Goal: Transaction & Acquisition: Purchase product/service

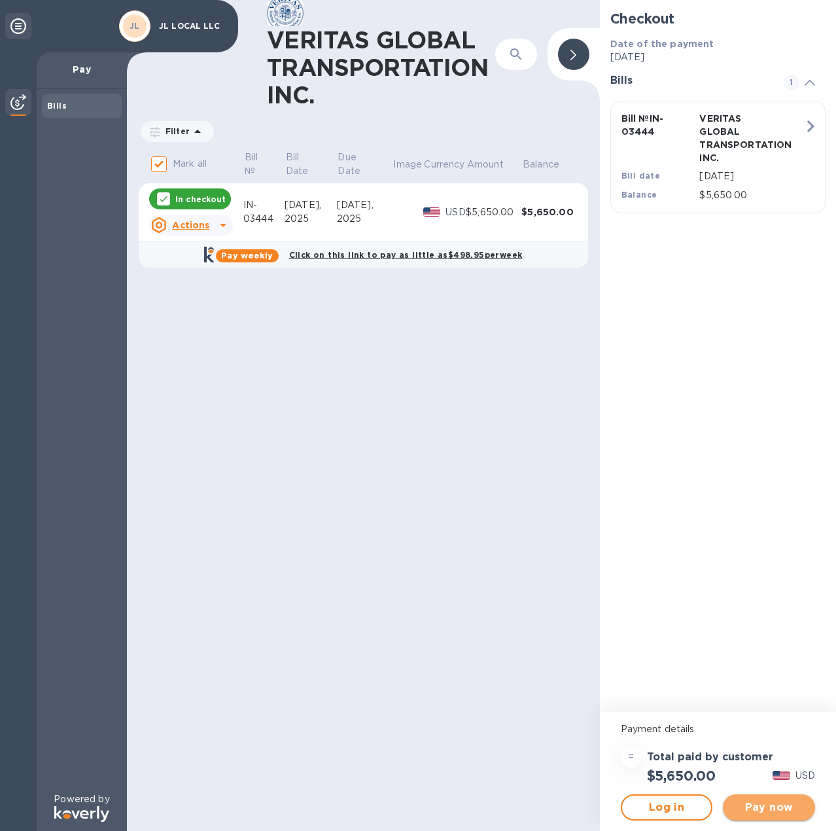
click at [778, 811] on span "Pay now" at bounding box center [768, 808] width 71 height 16
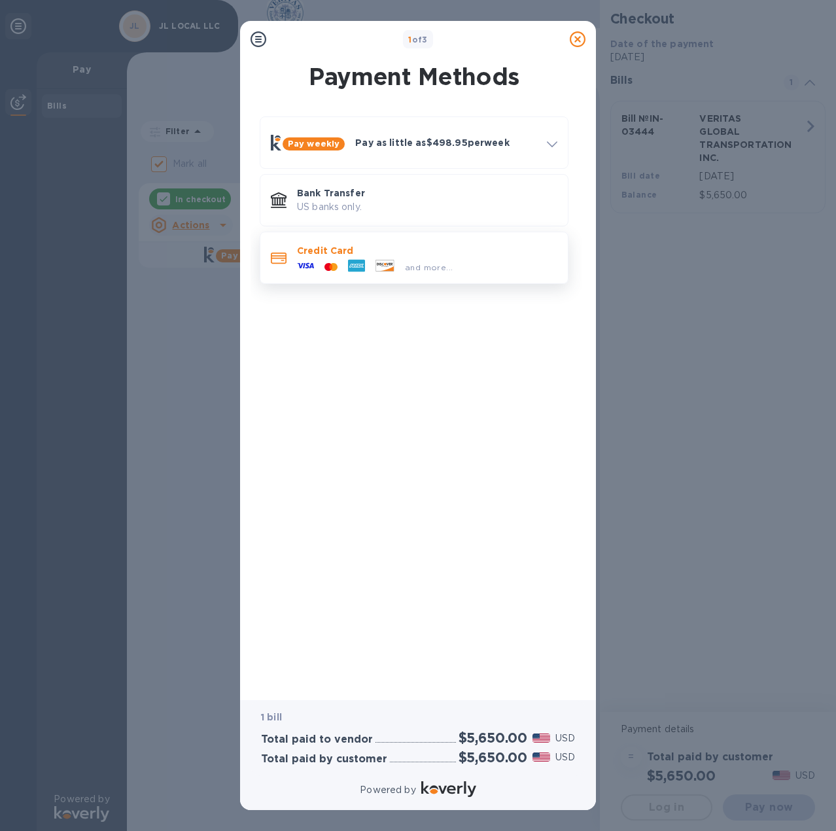
click at [336, 264] on icon at bounding box center [334, 266] width 7 height 8
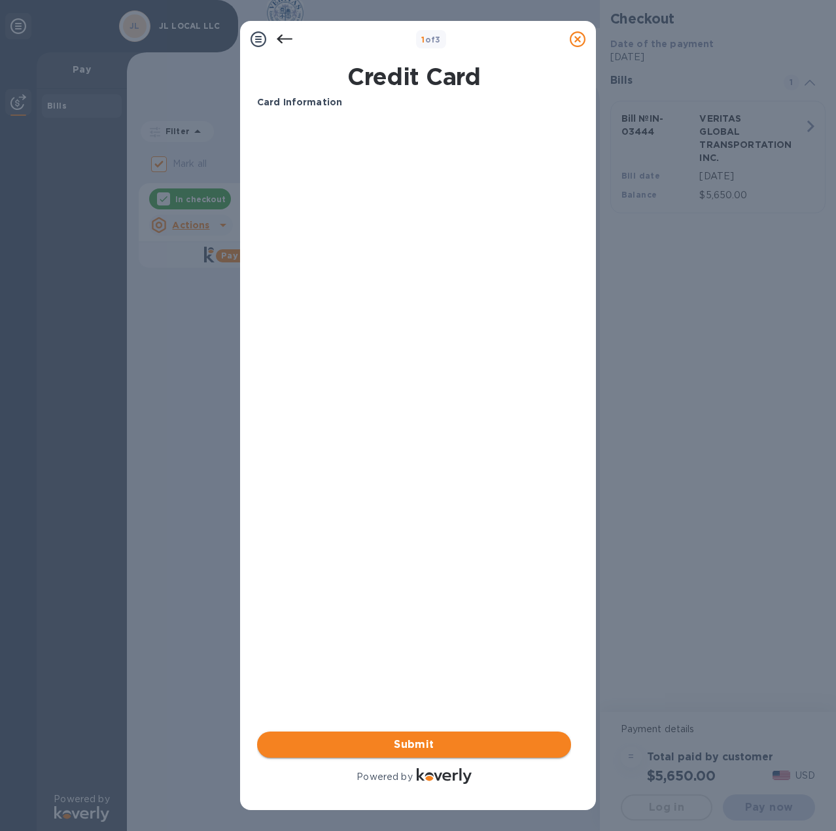
click at [449, 739] on span "Submit" at bounding box center [414, 745] width 293 height 16
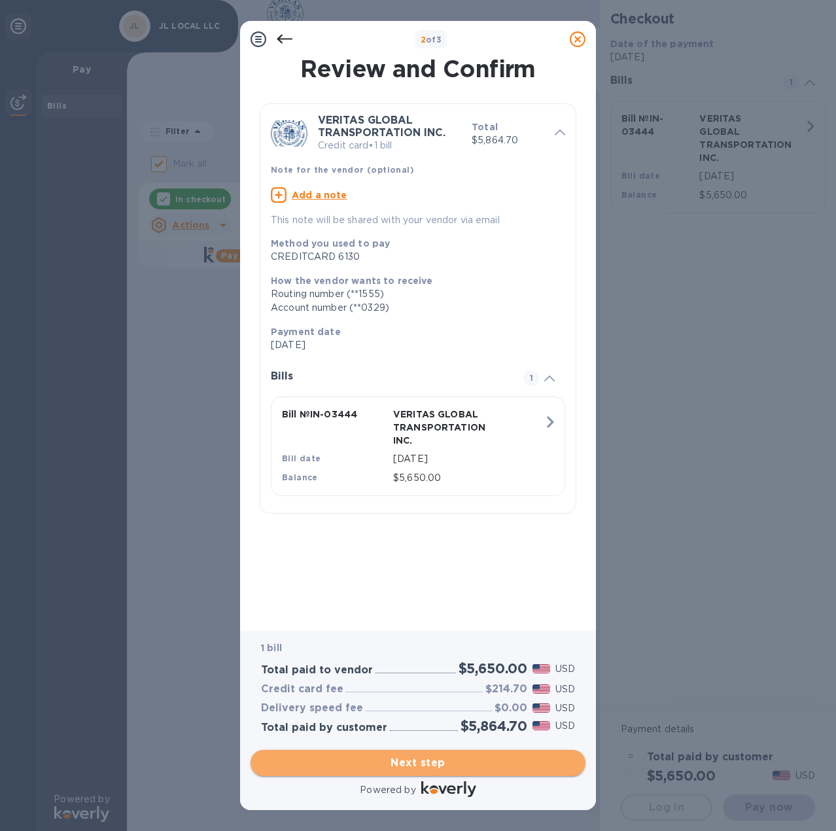
click at [424, 764] on span "Next step" at bounding box center [418, 763] width 314 height 16
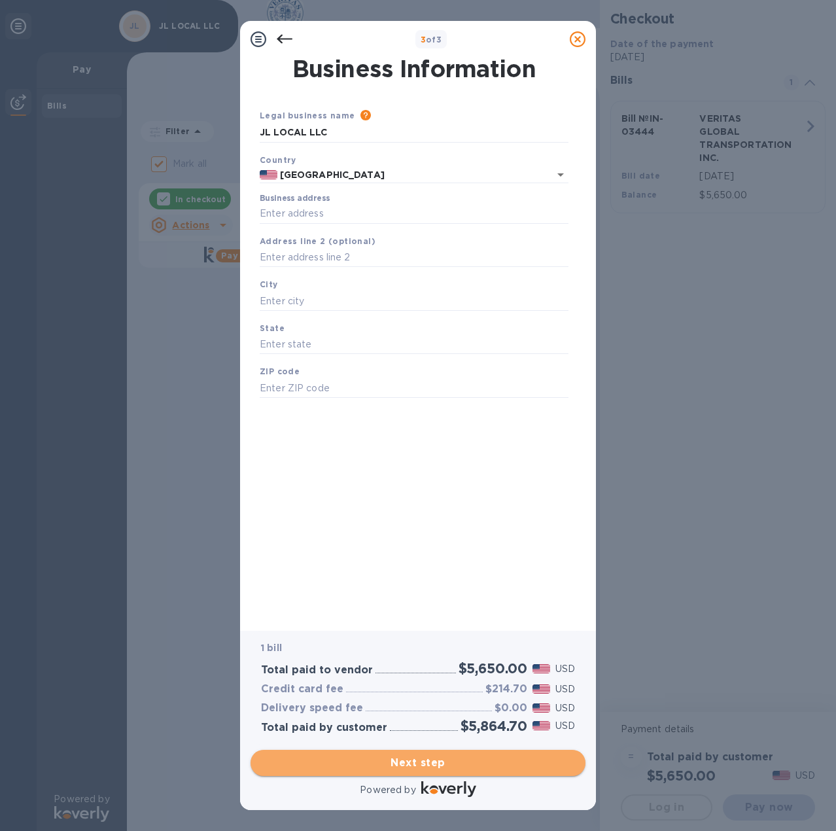
click at [396, 756] on span "Next step" at bounding box center [418, 763] width 314 height 16
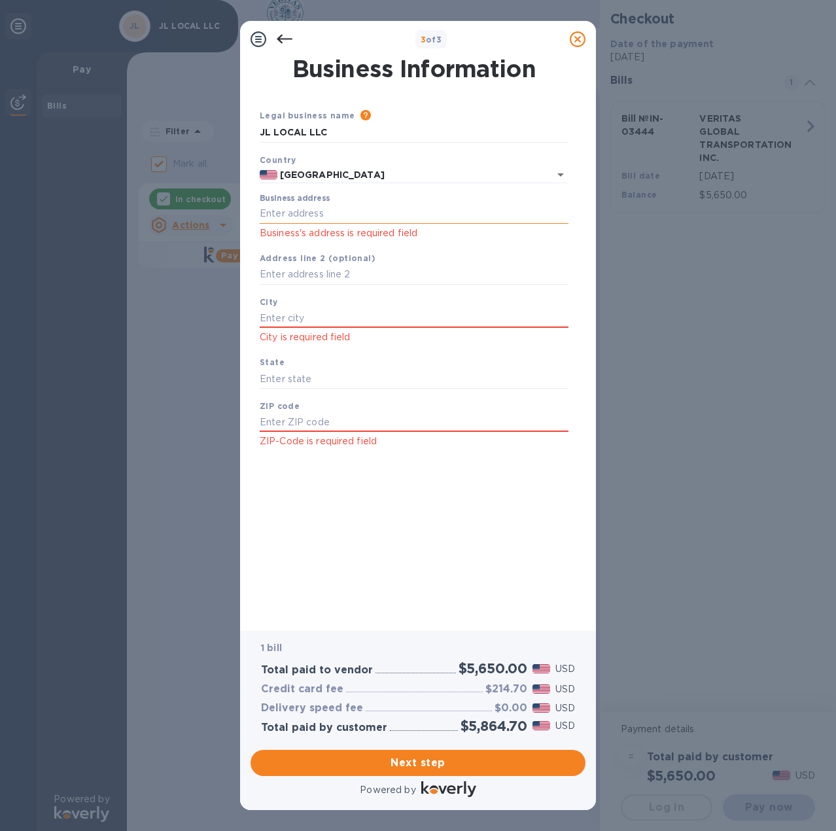
click at [296, 213] on input "Business address" at bounding box center [414, 214] width 309 height 20
type input "[STREET_ADDRESS]"
click at [317, 315] on input "text" at bounding box center [414, 318] width 309 height 20
type input "[GEOGRAPHIC_DATA]"
type input "oh"
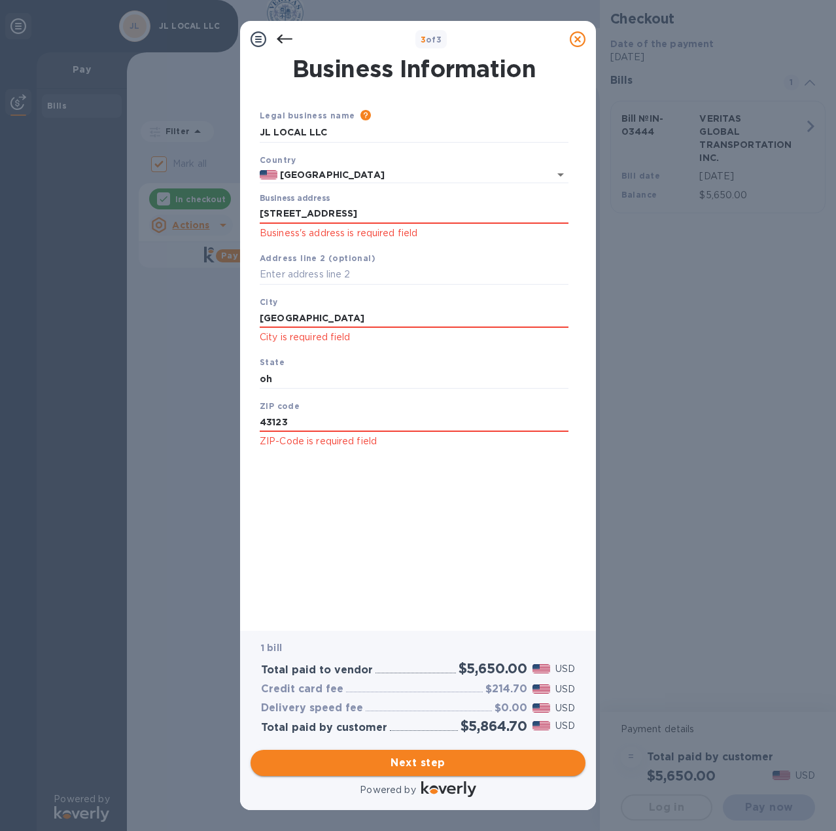
type input "43123"
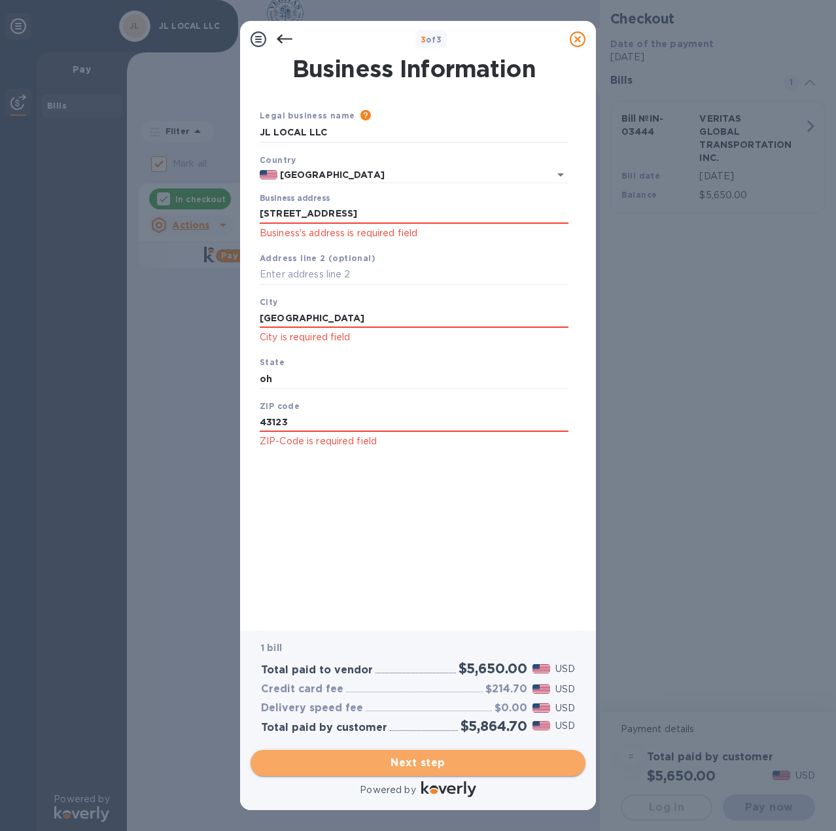
click at [455, 767] on span "Next step" at bounding box center [418, 763] width 314 height 16
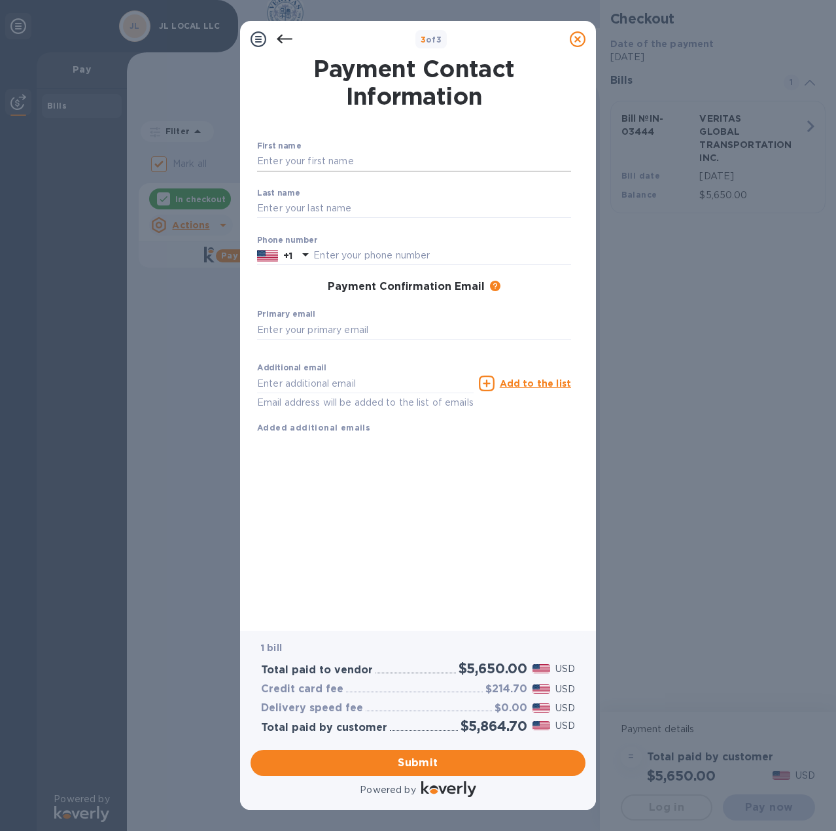
click at [322, 164] on input "text" at bounding box center [414, 162] width 314 height 20
type input "jack"
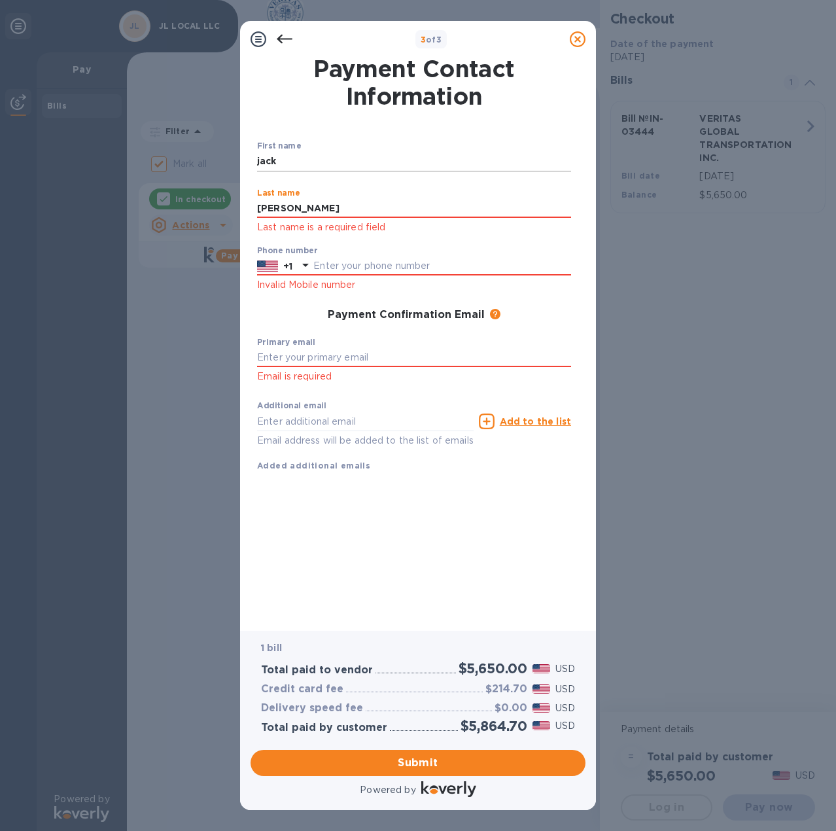
type input "[PERSON_NAME]"
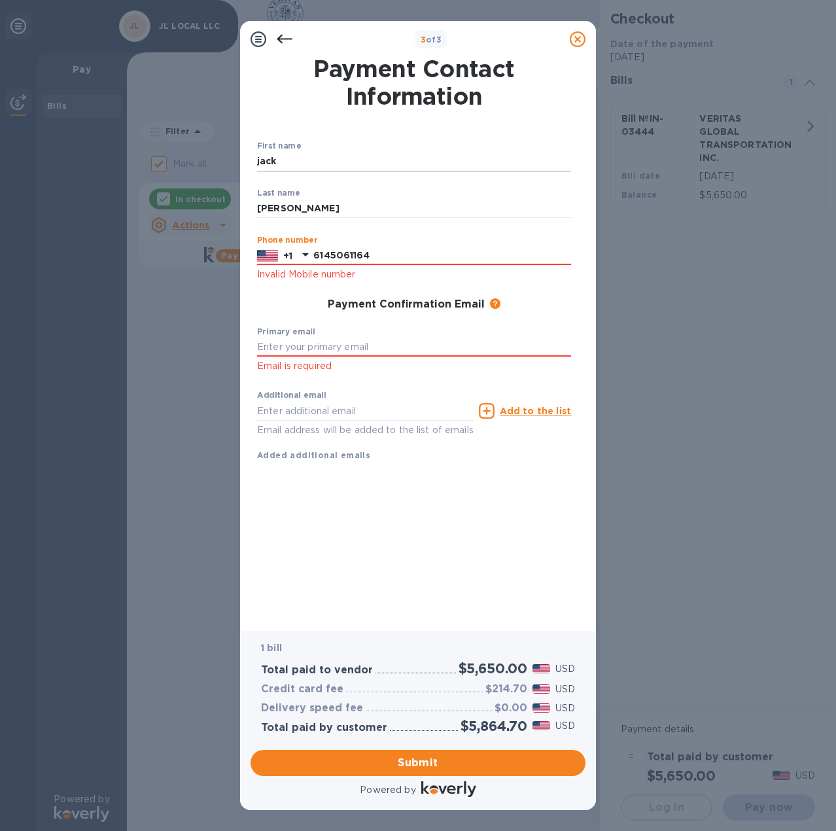
type input "6145061164"
type input "[EMAIL_ADDRESS][DOMAIN_NAME]"
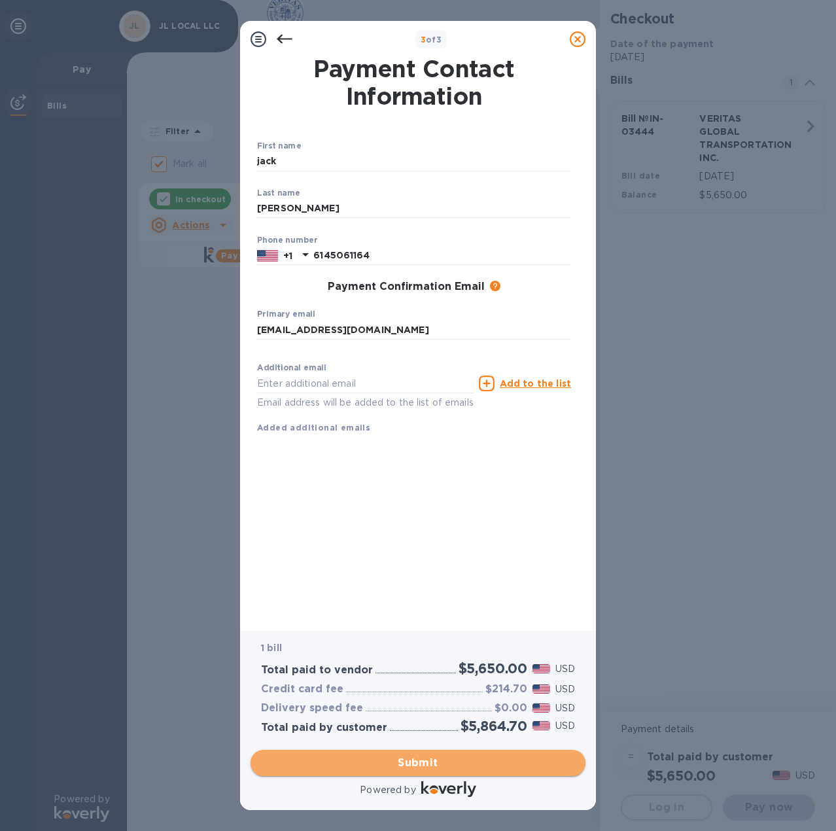
click at [450, 764] on span "Submit" at bounding box center [418, 763] width 314 height 16
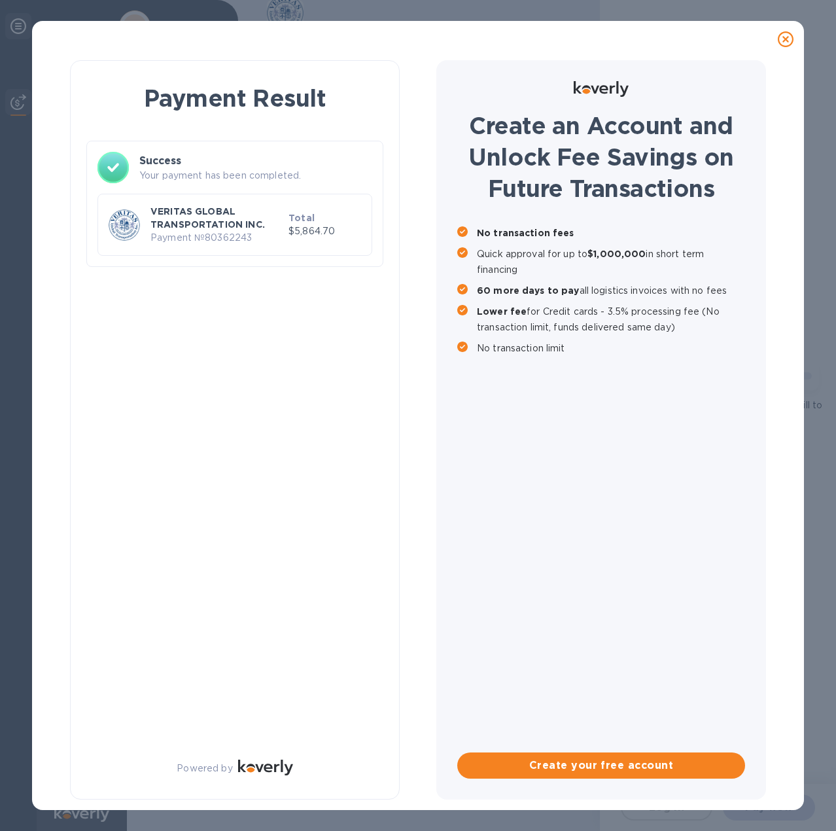
checkbox input "false"
